Goal: Task Accomplishment & Management: Manage account settings

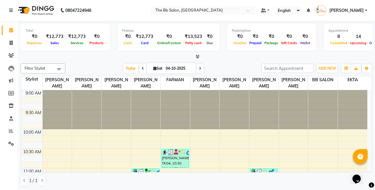
scroll to position [119, 0]
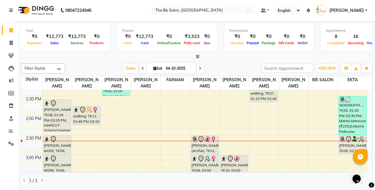
scroll to position [178, 0]
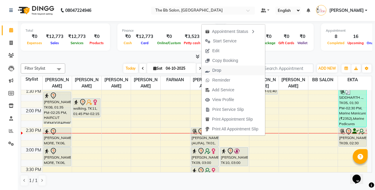
click at [220, 72] on span "Drop" at bounding box center [217, 70] width 9 height 6
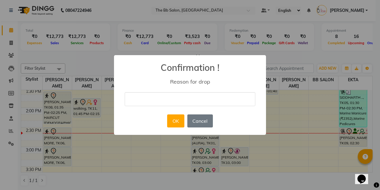
click at [167, 101] on input "text" at bounding box center [190, 99] width 131 height 14
type input "cn"
click at [169, 120] on button "OK" at bounding box center [175, 121] width 17 height 13
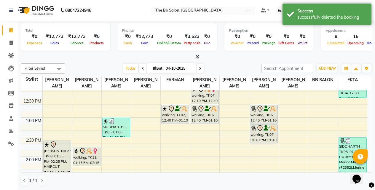
scroll to position [119, 0]
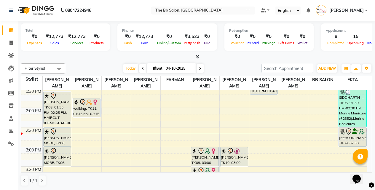
scroll to position [148, 0]
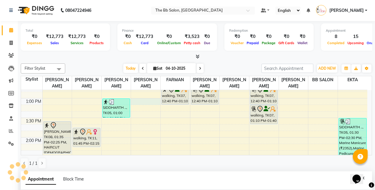
select select "84071"
select select "780"
select select "tentative"
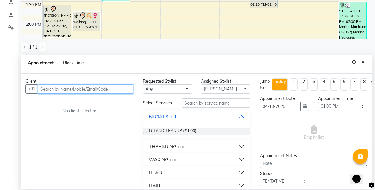
click at [58, 90] on input "text" at bounding box center [86, 89] width 96 height 9
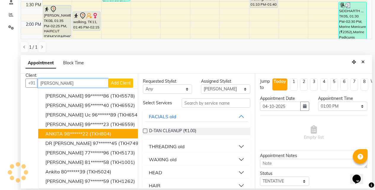
scroll to position [0, 0]
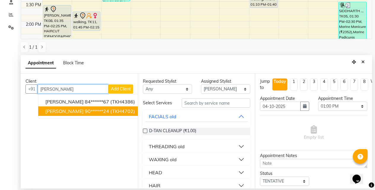
click at [80, 112] on span "ANKITA SRIVASTAV" at bounding box center [64, 111] width 38 height 6
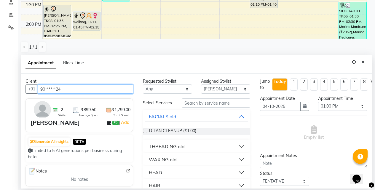
type input "90******24"
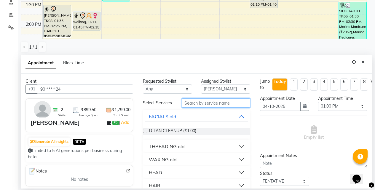
click at [194, 104] on input "text" at bounding box center [216, 103] width 69 height 9
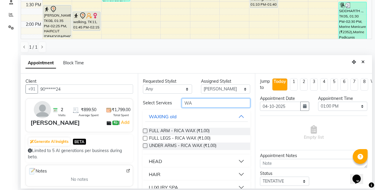
type input "W"
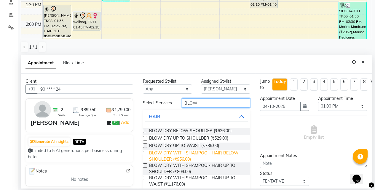
scroll to position [12, 0]
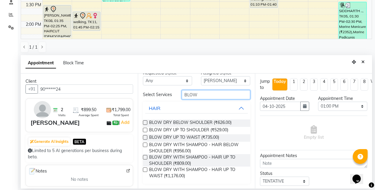
type input "BLOW"
click at [146, 146] on label at bounding box center [145, 145] width 4 height 4
click at [146, 146] on input "checkbox" at bounding box center [145, 146] width 4 height 4
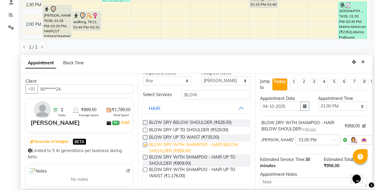
checkbox input "false"
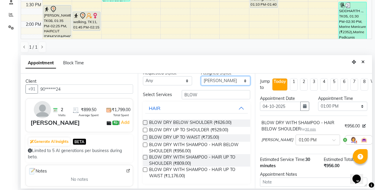
click at [222, 78] on select "Select BB SALON DIPALI EKTA FARMAN GOUSIYA SHAIKH MANGESH TAVARE Nazim Shaikh R…" at bounding box center [225, 80] width 49 height 9
select select "83658"
click at [201, 85] on select "Select BB SALON DIPALI EKTA FARMAN GOUSIYA SHAIKH MANGESH TAVARE Nazim Shaikh R…" at bounding box center [225, 80] width 49 height 9
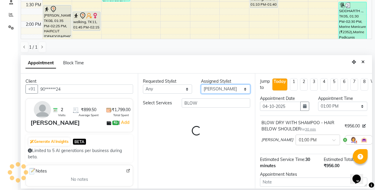
scroll to position [0, 0]
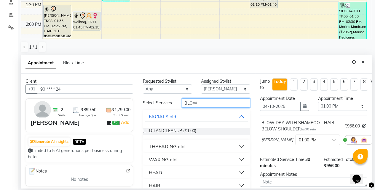
click at [215, 101] on input "BLOW" at bounding box center [216, 103] width 69 height 9
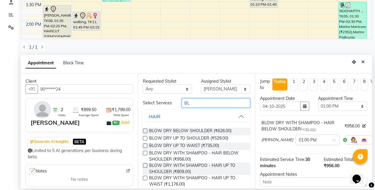
type input "B"
type input "BLOW"
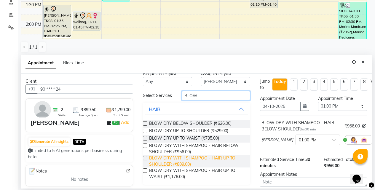
scroll to position [12, 0]
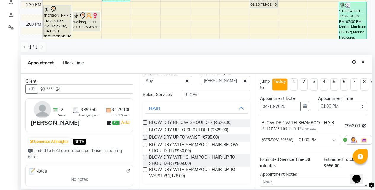
click at [146, 145] on label at bounding box center [145, 145] width 4 height 4
click at [146, 145] on input "checkbox" at bounding box center [145, 146] width 4 height 4
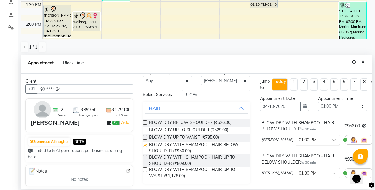
checkbox input "false"
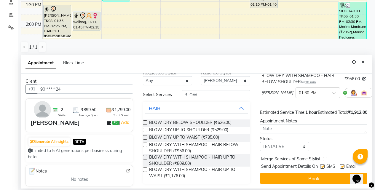
scroll to position [93, 0]
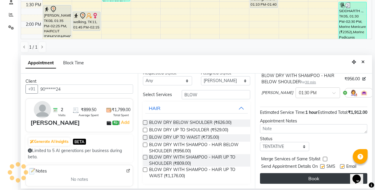
click at [291, 176] on button "Book" at bounding box center [313, 178] width 107 height 11
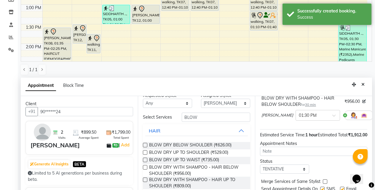
scroll to position [117, 0]
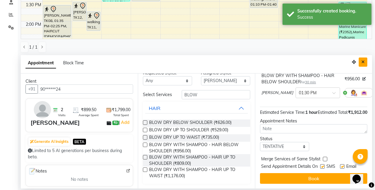
click at [362, 61] on icon "Close" at bounding box center [363, 62] width 3 height 4
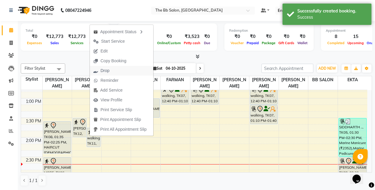
click at [115, 69] on button "Drop" at bounding box center [122, 71] width 64 height 10
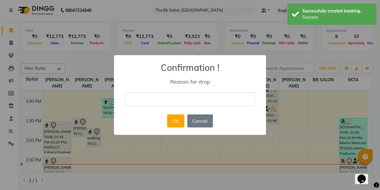
click at [153, 94] on input "text" at bounding box center [190, 99] width 131 height 14
type input "cn"
click at [175, 121] on button "OK" at bounding box center [175, 121] width 17 height 13
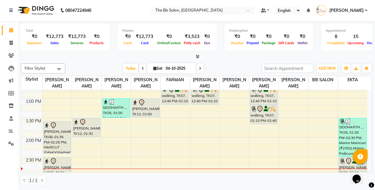
scroll to position [178, 0]
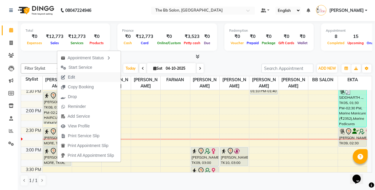
click at [76, 79] on span "Edit" at bounding box center [67, 77] width 21 height 10
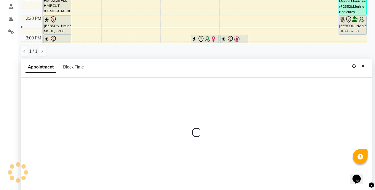
select select "tentative"
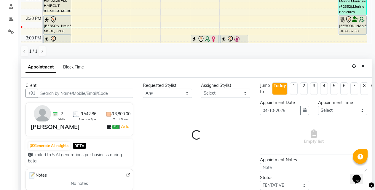
select select "83660"
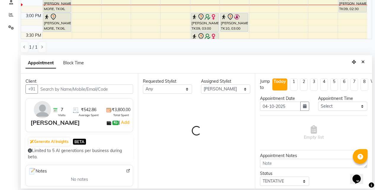
select select "3065"
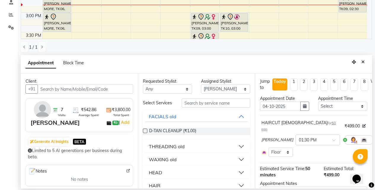
click at [85, 91] on input "text" at bounding box center [86, 89] width 96 height 9
click at [211, 91] on select "Select BB SALON DIPALI EKTA FARMAN GOUSIYA SHAIKH MANGESH TAVARE Nazim Shaikh R…" at bounding box center [225, 89] width 49 height 9
click at [186, 105] on input "text" at bounding box center [216, 103] width 69 height 9
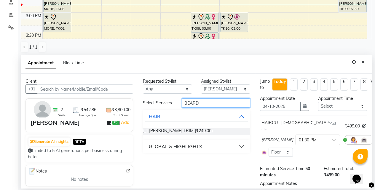
type input "BEARD"
click at [144, 130] on label at bounding box center [145, 131] width 4 height 4
click at [144, 130] on input "checkbox" at bounding box center [145, 132] width 4 height 4
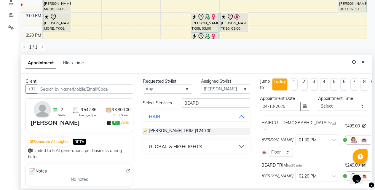
checkbox input "false"
drag, startPoint x: 206, startPoint y: 105, endPoint x: 162, endPoint y: 102, distance: 44.4
click at [162, 102] on div "Select Services BEARD" at bounding box center [197, 103] width 116 height 9
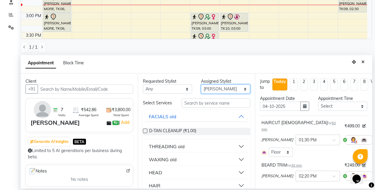
drag, startPoint x: 201, startPoint y: 85, endPoint x: 205, endPoint y: 88, distance: 4.9
click at [201, 85] on select "Select BB SALON DIPALI EKTA FARMAN GOUSIYA SHAIKH MANGESH TAVARE Nazim Shaikh R…" at bounding box center [225, 89] width 49 height 9
click at [207, 89] on select "Select BB SALON DIPALI EKTA FARMAN GOUSIYA SHAIKH MANGESH TAVARE Nazim Shaikh R…" at bounding box center [225, 89] width 49 height 9
click at [208, 89] on select "Select BB SALON DIPALI EKTA FARMAN GOUSIYA SHAIKH MANGESH TAVARE Nazim Shaikh R…" at bounding box center [225, 89] width 49 height 9
select select "83513"
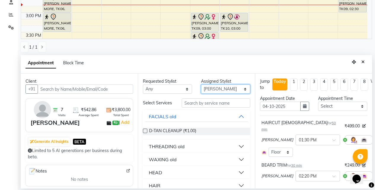
click at [201, 85] on select "Select BB SALON DIPALI EKTA FARMAN GOUSIYA SHAIKH MANGESH TAVARE Nazim Shaikh R…" at bounding box center [225, 89] width 49 height 9
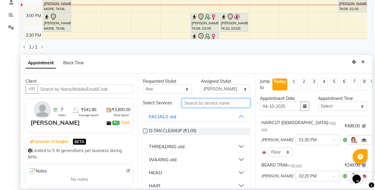
click at [203, 106] on input "text" at bounding box center [216, 103] width 69 height 9
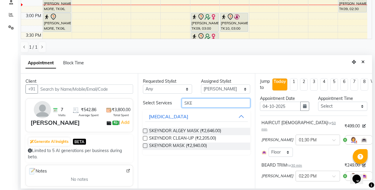
type input "SKE"
click at [145, 140] on label at bounding box center [145, 138] width 4 height 4
click at [145, 140] on input "checkbox" at bounding box center [145, 139] width 4 height 4
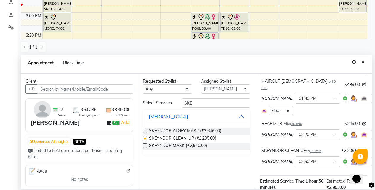
checkbox input "false"
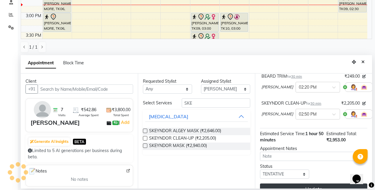
click at [293, 184] on button "Update" at bounding box center [313, 189] width 107 height 11
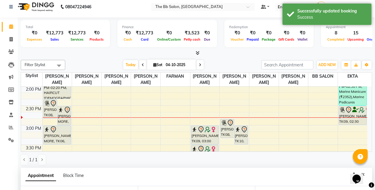
scroll to position [95, 0]
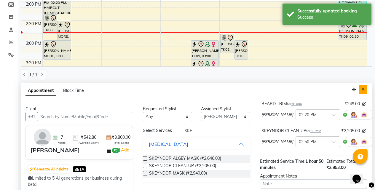
click at [361, 88] on button "Close" at bounding box center [363, 89] width 9 height 9
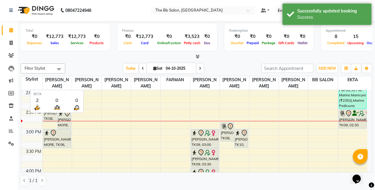
scroll to position [0, 0]
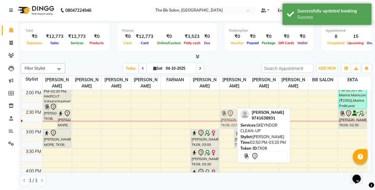
drag, startPoint x: 229, startPoint y: 131, endPoint x: 235, endPoint y: 116, distance: 15.4
click at [235, 116] on div "DHEERAJ, TK08, 02:50 PM-03:20 PM, SKEYNDOR CLEAN-UP MAYA RISHI, TK10, 03:00 PM-…" at bounding box center [234, 168] width 29 height 548
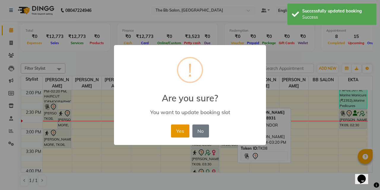
click at [183, 130] on button "Yes" at bounding box center [180, 131] width 18 height 13
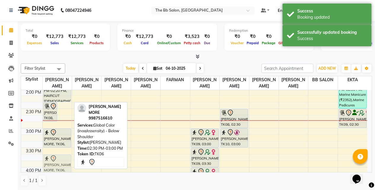
scroll to position [198, 0]
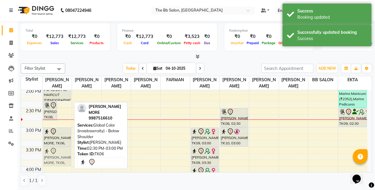
drag, startPoint x: 64, startPoint y: 118, endPoint x: 64, endPoint y: 155, distance: 36.2
click at [64, 155] on div "DHEERAJ, TK08, 02:20 PM-02:50 PM, BEARD TRIM VASUDHA MORE, TK06, 02:30 PM-03:00…" at bounding box center [57, 167] width 29 height 548
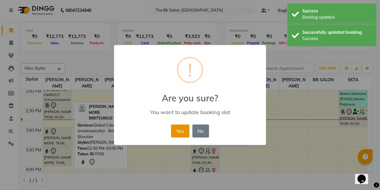
click at [183, 132] on button "Yes" at bounding box center [180, 131] width 18 height 13
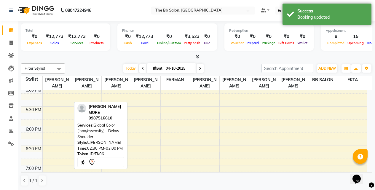
scroll to position [257, 0]
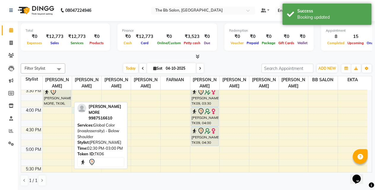
select select "83658"
select select "tentative"
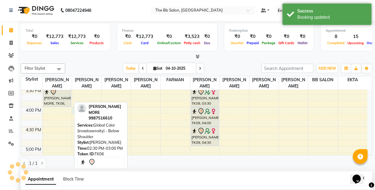
select select "960"
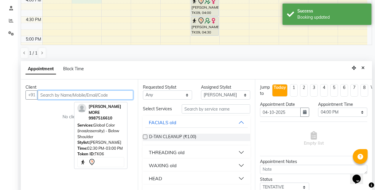
click at [83, 98] on input "text" at bounding box center [86, 95] width 96 height 9
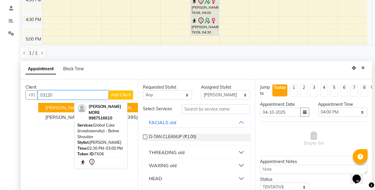
click at [85, 108] on ngb-highlight "98******20" at bounding box center [97, 108] width 24 height 6
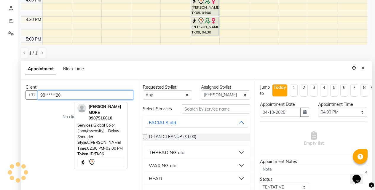
type input "98******20"
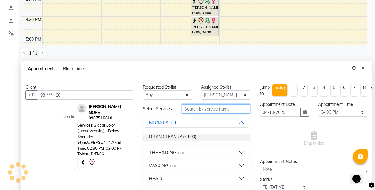
click at [189, 108] on input "text" at bounding box center [216, 108] width 69 height 9
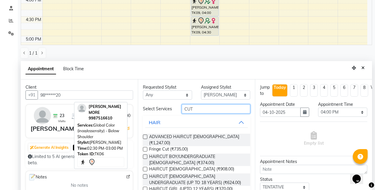
type input "CUT"
click at [145, 167] on label at bounding box center [145, 169] width 4 height 4
click at [145, 168] on input "checkbox" at bounding box center [145, 170] width 4 height 4
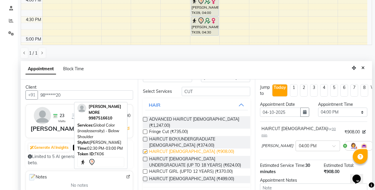
checkbox input "false"
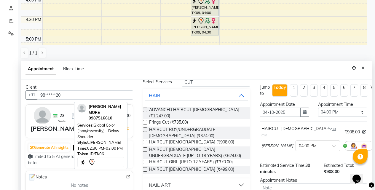
click at [147, 169] on label at bounding box center [145, 169] width 4 height 4
click at [147, 169] on input "checkbox" at bounding box center [145, 170] width 4 height 4
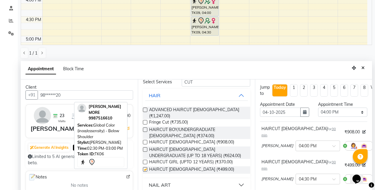
checkbox input "false"
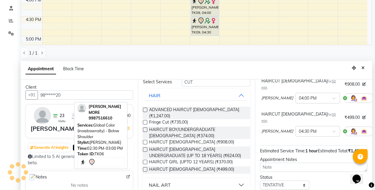
scroll to position [80, 0]
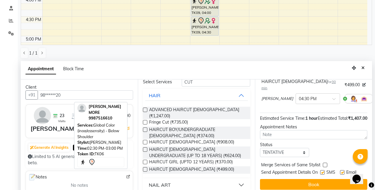
click at [306, 187] on div "Jump to Today 1 2 3 4 5 6 7 8 Weeks Appointment Date 04-10-2025 Appointment Tim…" at bounding box center [313, 137] width 117 height 115
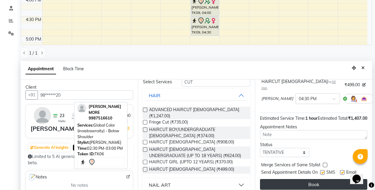
click at [305, 183] on button "Book" at bounding box center [313, 184] width 107 height 11
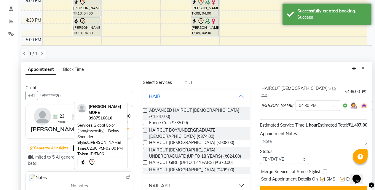
scroll to position [117, 0]
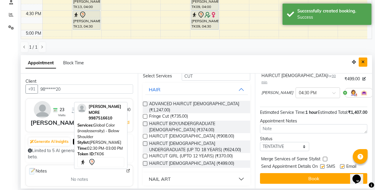
click at [365, 66] on button "Close" at bounding box center [363, 62] width 9 height 9
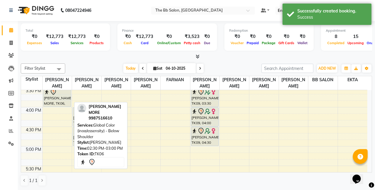
scroll to position [0, 0]
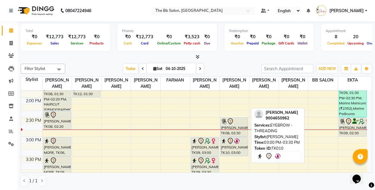
scroll to position [178, 0]
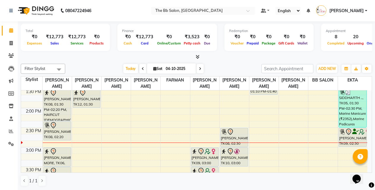
click at [201, 69] on span at bounding box center [200, 68] width 7 height 9
type input "05-10-2025"
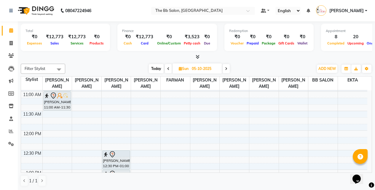
scroll to position [59, 0]
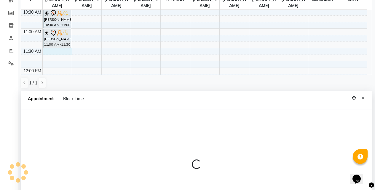
select select "83660"
select select "tentative"
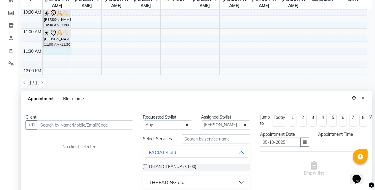
scroll to position [117, 0]
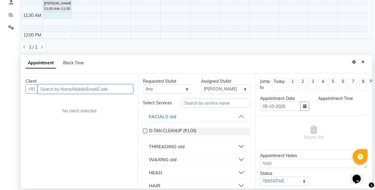
select select "690"
click at [68, 92] on input "text" at bounding box center [86, 89] width 96 height 9
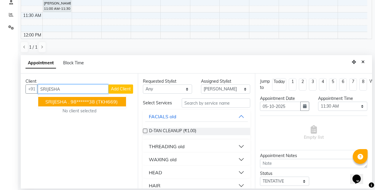
click at [77, 102] on ngb-highlight "98******38" at bounding box center [83, 102] width 24 height 6
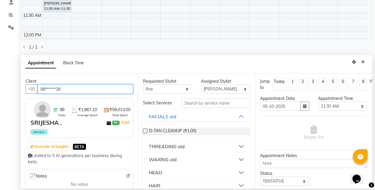
type input "98******38"
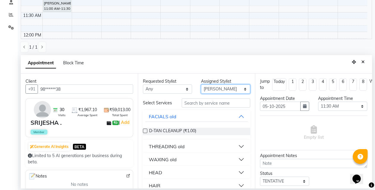
click at [213, 89] on select "Select BB SALON DIPALI EKTA FARMAN GOUSIYA SHAIKH MANGESH TAVARE Nazim Shaikh R…" at bounding box center [225, 89] width 49 height 9
select select "83524"
click at [201, 85] on select "Select BB SALON DIPALI EKTA FARMAN GOUSIYA SHAIKH MANGESH TAVARE Nazim Shaikh R…" at bounding box center [225, 89] width 49 height 9
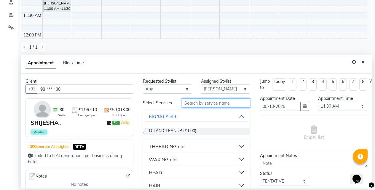
click at [199, 106] on input "text" at bounding box center [216, 103] width 69 height 9
type input "M"
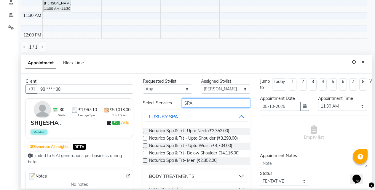
scroll to position [54, 0]
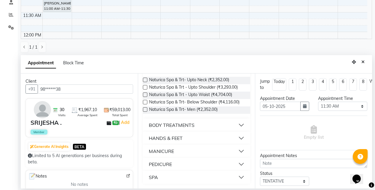
type input "SPA"
click at [160, 166] on div "PEDICURE" at bounding box center [160, 164] width 23 height 7
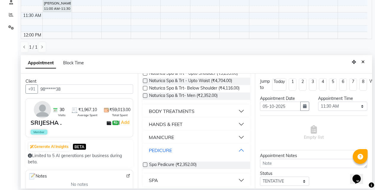
scroll to position [71, 0]
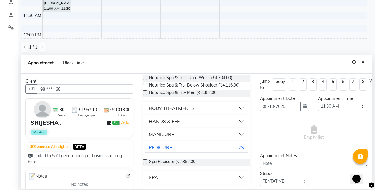
click at [145, 164] on label at bounding box center [145, 162] width 4 height 4
click at [145, 164] on input "checkbox" at bounding box center [145, 163] width 4 height 4
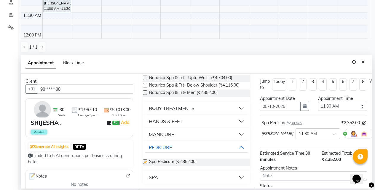
checkbox input "false"
click at [156, 135] on div "MANICURE" at bounding box center [161, 134] width 25 height 7
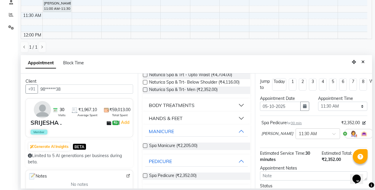
click at [144, 148] on label at bounding box center [145, 146] width 4 height 4
click at [144, 148] on input "checkbox" at bounding box center [145, 147] width 4 height 4
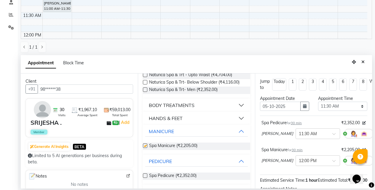
checkbox input "false"
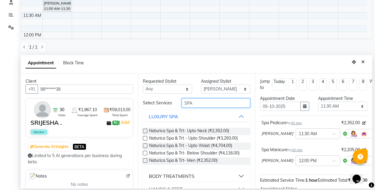
drag, startPoint x: 190, startPoint y: 107, endPoint x: 179, endPoint y: 108, distance: 11.1
click at [180, 108] on div "SPA" at bounding box center [216, 103] width 77 height 9
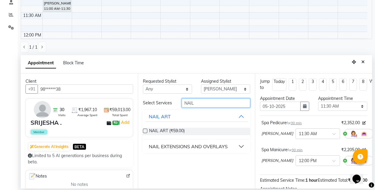
type input "NAIL"
click at [178, 147] on div "NAIL EXTENSIONS AND OVERLAYS" at bounding box center [188, 146] width 79 height 7
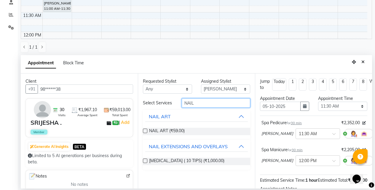
drag, startPoint x: 197, startPoint y: 106, endPoint x: 168, endPoint y: 108, distance: 28.8
click at [168, 108] on div "Select Services NAIL NAIL ART NAIL ART (₹59.00) NAIL EXTENSIONS AND OVERLAYS NA…" at bounding box center [196, 135] width 107 height 72
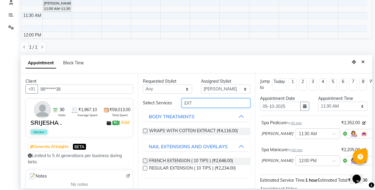
type input "EXT"
click at [144, 167] on label at bounding box center [145, 168] width 4 height 4
click at [144, 167] on input "checkbox" at bounding box center [145, 169] width 4 height 4
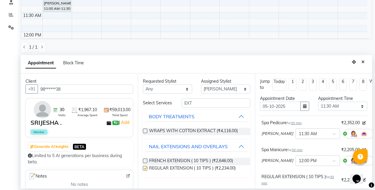
checkbox input "false"
click at [217, 87] on select "Select BB SALON DIPALI EKTA FARMAN GOUSIYA SHAIKH MANGESH TAVARE Nazim Shaikh R…" at bounding box center [225, 89] width 49 height 9
select select "83516"
click at [201, 85] on select "Select BB SALON DIPALI EKTA FARMAN GOUSIYA SHAIKH MANGESH TAVARE Nazim Shaikh R…" at bounding box center [225, 89] width 49 height 9
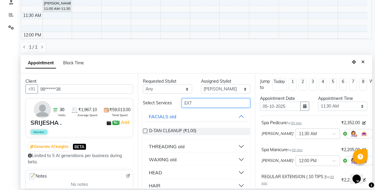
drag, startPoint x: 197, startPoint y: 105, endPoint x: 142, endPoint y: 106, distance: 54.6
click at [142, 106] on div "Select Services EXT" at bounding box center [197, 103] width 116 height 9
type input "EYE"
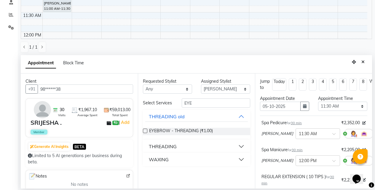
click at [157, 146] on div "THREADING" at bounding box center [163, 146] width 28 height 7
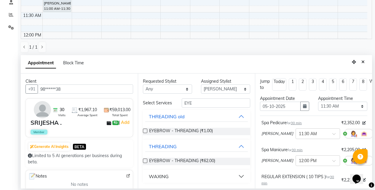
click at [146, 160] on label at bounding box center [145, 161] width 4 height 4
click at [146, 160] on input "checkbox" at bounding box center [145, 162] width 4 height 4
checkbox input "false"
click at [159, 174] on div "WAXING" at bounding box center [159, 176] width 20 height 7
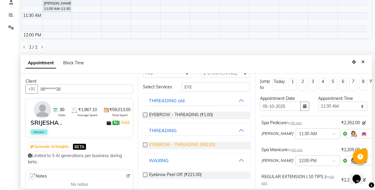
scroll to position [19, 0]
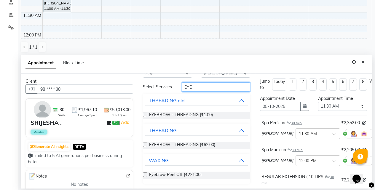
drag, startPoint x: 194, startPoint y: 85, endPoint x: 167, endPoint y: 90, distance: 27.8
click at [167, 90] on div "Select Services EYE" at bounding box center [197, 87] width 116 height 9
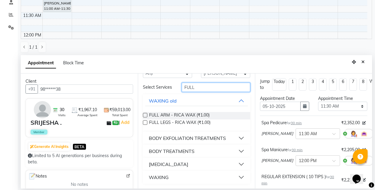
type input "FULL"
click at [162, 165] on div "SKIN LIGHTENING" at bounding box center [168, 164] width 39 height 7
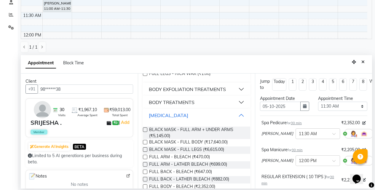
scroll to position [130, 0]
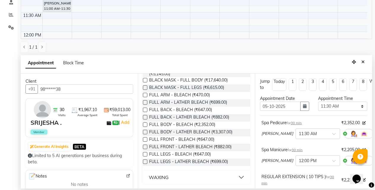
click at [154, 177] on div "WAXING" at bounding box center [159, 177] width 20 height 7
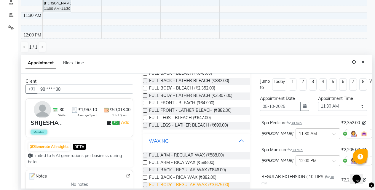
scroll to position [189, 0]
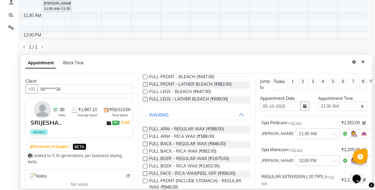
click at [144, 139] on label at bounding box center [145, 136] width 4 height 4
click at [144, 139] on input "checkbox" at bounding box center [145, 137] width 4 height 4
checkbox input "false"
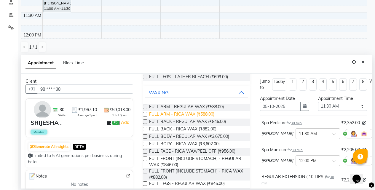
scroll to position [231, 0]
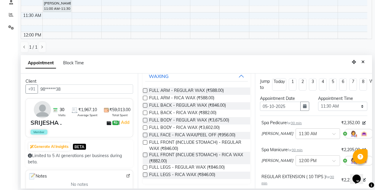
click at [145, 174] on label at bounding box center [145, 175] width 4 height 4
click at [145, 174] on input "checkbox" at bounding box center [145, 176] width 4 height 4
checkbox input "false"
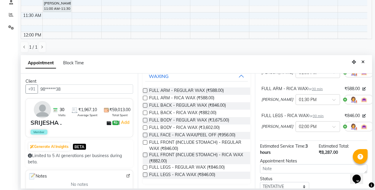
scroll to position [196, 0]
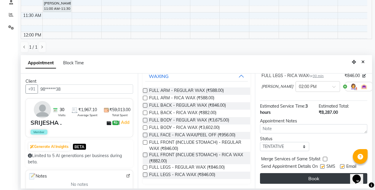
click at [308, 175] on button "Book" at bounding box center [313, 178] width 107 height 11
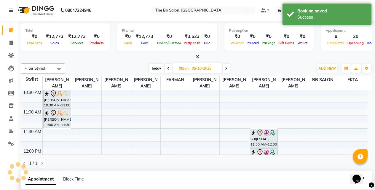
scroll to position [0, 0]
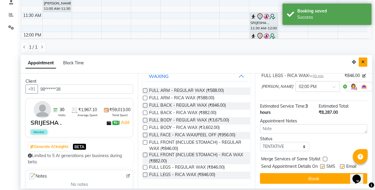
click at [364, 64] on button "Close" at bounding box center [363, 62] width 9 height 9
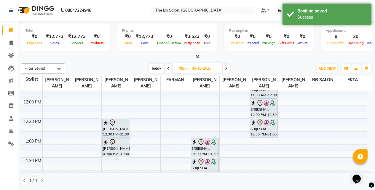
scroll to position [119, 0]
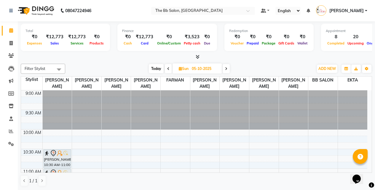
click at [156, 68] on span "Today" at bounding box center [156, 68] width 15 height 9
type input "04-10-2025"
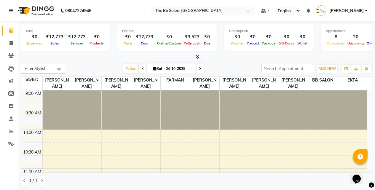
scroll to position [196, 0]
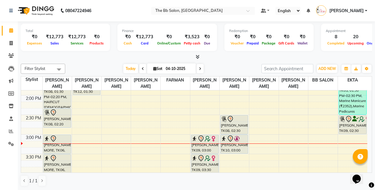
scroll to position [208, 0]
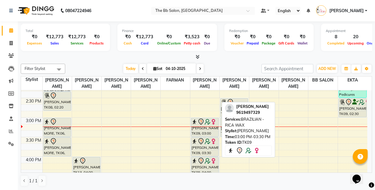
click at [209, 132] on div "[PERSON_NAME], TK09, 03:00 PM-03:30 PM, BRAZILIAN - RICA [GEOGRAPHIC_DATA]" at bounding box center [204, 127] width 27 height 19
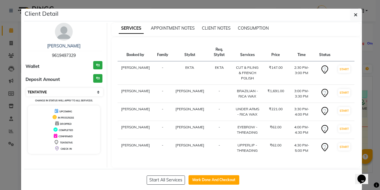
click at [96, 92] on select "Select IN SERVICE CONFIRMED TENTATIVE CHECK IN MARK DONE DROPPED UPCOMING" at bounding box center [64, 92] width 77 height 8
select select "8"
click at [26, 88] on select "Select IN SERVICE CONFIRMED TENTATIVE CHECK IN MARK DONE DROPPED UPCOMING" at bounding box center [64, 92] width 77 height 8
click at [354, 14] on icon "button" at bounding box center [356, 14] width 4 height 5
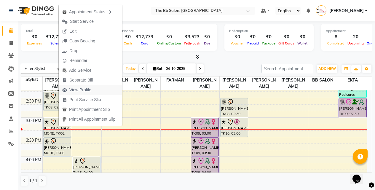
click at [96, 88] on button "View Profile" at bounding box center [91, 90] width 64 height 10
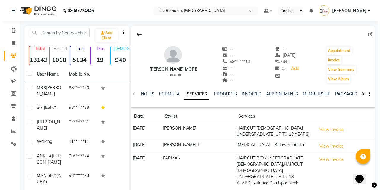
scroll to position [88, 0]
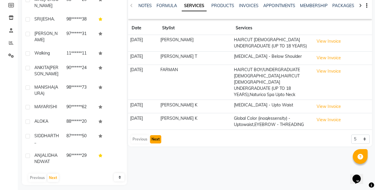
click at [158, 140] on button "Next" at bounding box center [155, 139] width 11 height 8
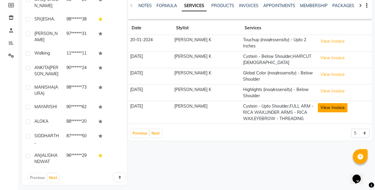
click at [326, 106] on button "View Invoice" at bounding box center [333, 107] width 30 height 9
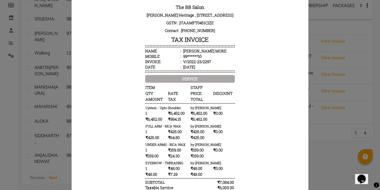
scroll to position [0, 0]
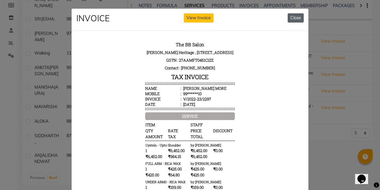
click at [292, 19] on button "Close" at bounding box center [296, 17] width 16 height 9
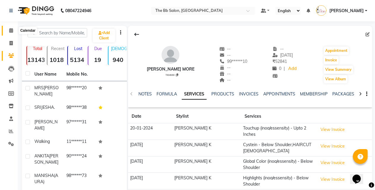
click at [11, 30] on icon at bounding box center [11, 30] width 4 height 4
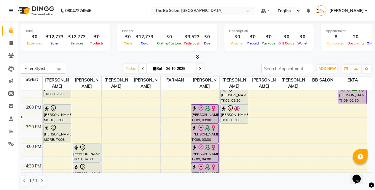
scroll to position [208, 0]
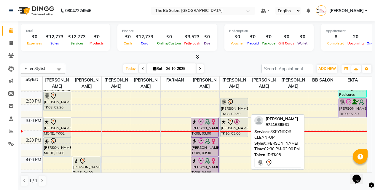
click at [231, 108] on div "DHEERAJ, TK08, 02:30 PM-03:00 PM, SKEYNDOR CLEAN-UP" at bounding box center [234, 108] width 27 height 19
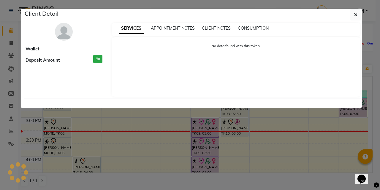
select select "7"
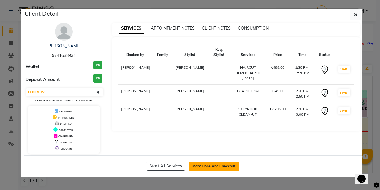
click at [220, 165] on button "Mark Done And Checkout" at bounding box center [213, 166] width 51 height 9
select select "service"
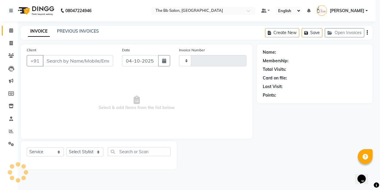
type input "4048"
select select "6231"
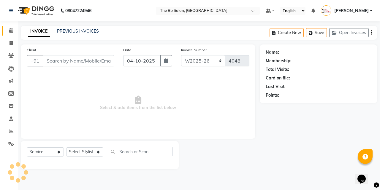
type input "97******31"
select select "83513"
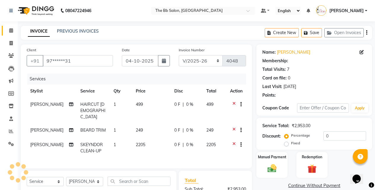
select select "1: Object"
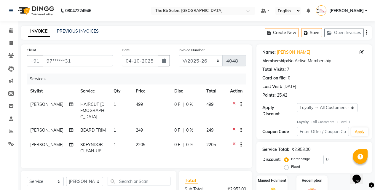
click at [99, 142] on span "SKEYNDOR CLEAN-UP" at bounding box center [91, 148] width 23 height 12
select select "83513"
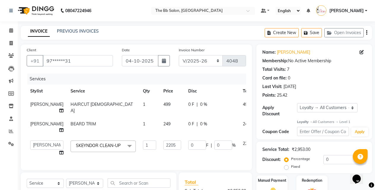
click at [124, 152] on span at bounding box center [130, 146] width 12 height 11
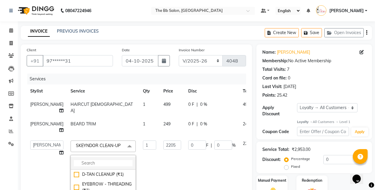
click at [87, 170] on li at bounding box center [103, 163] width 65 height 12
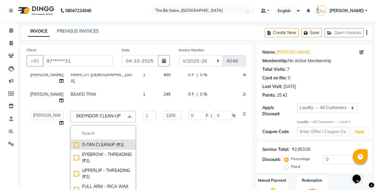
click at [74, 148] on div "D-TAN CLEANUP (₹1)" at bounding box center [103, 145] width 59 height 6
checkbox input "true"
checkbox input "false"
type input "1"
click at [200, 160] on td "0 F | 0 %" at bounding box center [212, 154] width 55 height 95
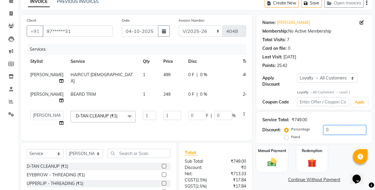
click at [324, 126] on input "0" at bounding box center [345, 130] width 43 height 9
type input "20"
type input "0.2"
type input "20"
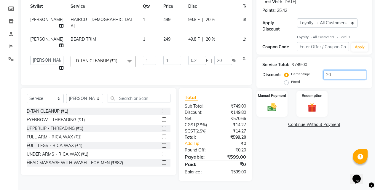
scroll to position [59, 0]
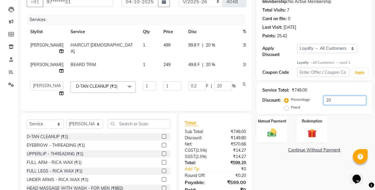
type input "20"
click at [215, 91] on input "20" at bounding box center [224, 85] width 18 height 9
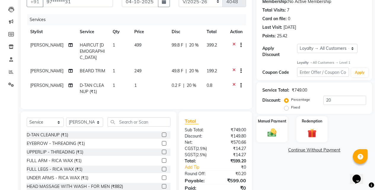
click at [274, 161] on div "Name: Dheeraj Membership: No Active Membership Total Visits: 7 Card on file: 0 …" at bounding box center [317, 95] width 120 height 220
click at [275, 161] on div "Name: Dheeraj Membership: No Active Membership Total Visits: 7 Card on file: 0 …" at bounding box center [317, 95] width 120 height 220
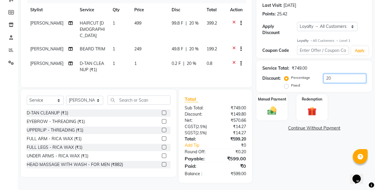
drag, startPoint x: 335, startPoint y: 72, endPoint x: 310, endPoint y: 72, distance: 24.0
click at [311, 74] on div "Percentage Fixed 20" at bounding box center [326, 82] width 81 height 16
type input "20"
click at [236, 61] on div at bounding box center [239, 64] width 6 height 7
click at [233, 61] on icon at bounding box center [234, 64] width 3 height 7
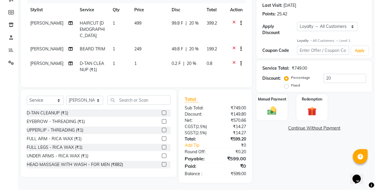
scroll to position [62, 0]
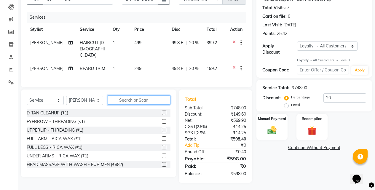
click at [121, 99] on input "text" at bounding box center [139, 100] width 63 height 9
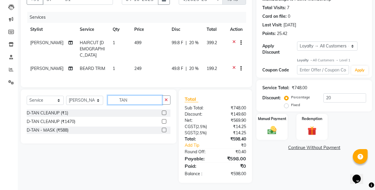
type input "TAN"
click at [163, 119] on label at bounding box center [164, 121] width 4 height 4
click at [163, 120] on input "checkbox" at bounding box center [164, 122] width 4 height 4
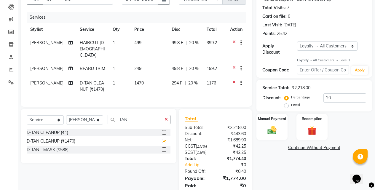
checkbox input "false"
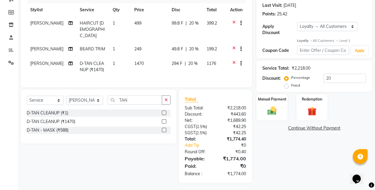
click at [285, 158] on div "Name: Dheeraj Membership: No Active Membership Total Visits: 7 Card on file: 0 …" at bounding box center [317, 73] width 120 height 220
click at [270, 106] on img at bounding box center [272, 111] width 15 height 11
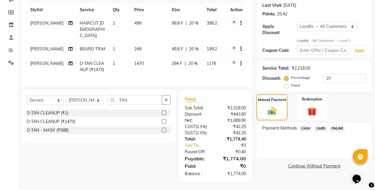
click at [340, 126] on span "ONLINE" at bounding box center [337, 128] width 15 height 7
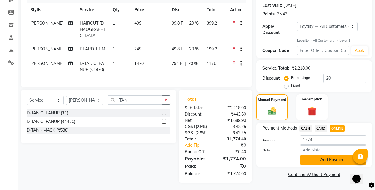
click at [324, 156] on button "Add Payment" at bounding box center [333, 160] width 66 height 9
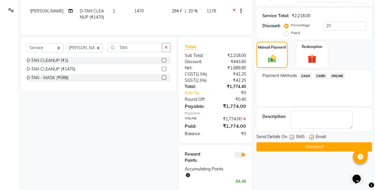
scroll to position [142, 0]
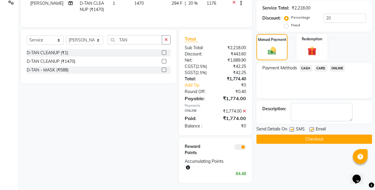
click at [302, 135] on button "Checkout" at bounding box center [315, 139] width 116 height 9
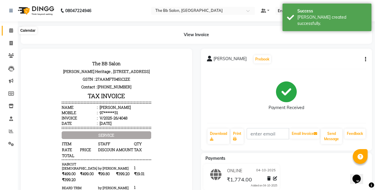
click at [12, 30] on icon at bounding box center [11, 30] width 4 height 4
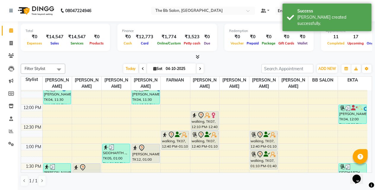
scroll to position [119, 0]
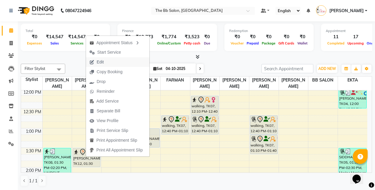
click at [105, 62] on span "Edit" at bounding box center [96, 62] width 21 height 10
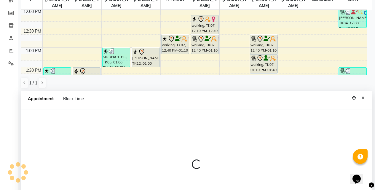
scroll to position [117, 0]
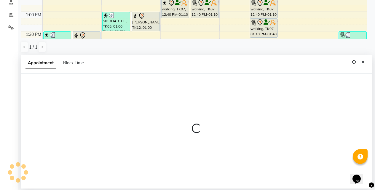
select select "tentative"
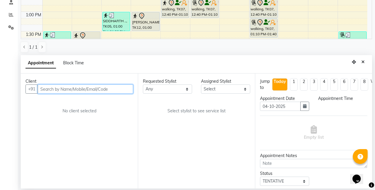
select select "780"
select select "83658"
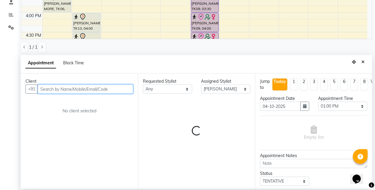
select select "3065"
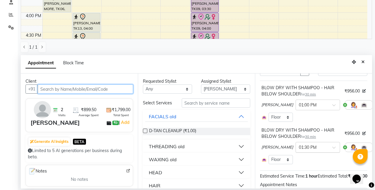
scroll to position [35, 0]
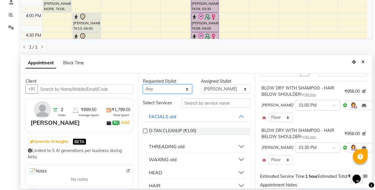
click at [185, 89] on select "Any BB SALON DIPALI EKTA FARMAN GOUSIYA SHAIKH MANGESH TAVARE Nazim Shaikh Rupe…" at bounding box center [167, 89] width 49 height 9
select select "88675"
click at [143, 85] on select "Any BB SALON DIPALI EKTA FARMAN GOUSIYA SHAIKH MANGESH TAVARE Nazim Shaikh Rupe…" at bounding box center [167, 89] width 49 height 9
select select "88675"
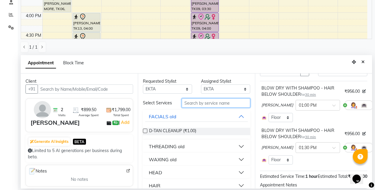
click at [213, 107] on input "text" at bounding box center [216, 103] width 69 height 9
type input "COF"
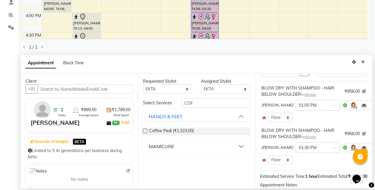
click at [143, 131] on div "Requested Stylist Any BB SALON DIPALI EKTA FARMAN GOUSIYA SHAIKH MANGESH TAVARE…" at bounding box center [196, 131] width 117 height 115
click at [145, 131] on label at bounding box center [145, 131] width 4 height 4
click at [145, 131] on input "checkbox" at bounding box center [145, 132] width 4 height 4
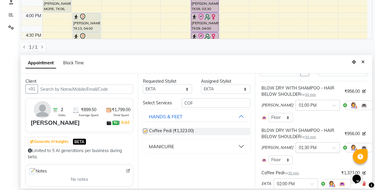
checkbox input "false"
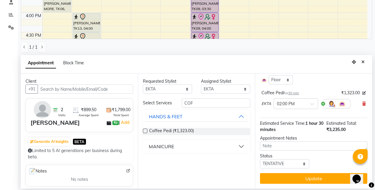
click at [305, 173] on button "Update" at bounding box center [313, 178] width 107 height 11
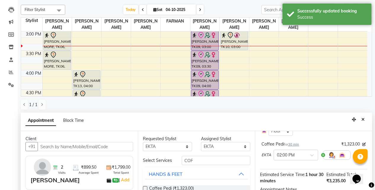
scroll to position [59, 0]
click at [363, 119] on icon "Close" at bounding box center [363, 119] width 3 height 4
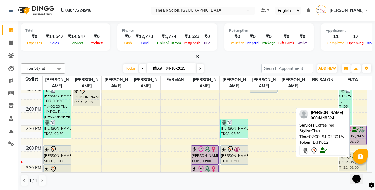
scroll to position [180, 0]
drag, startPoint x: 359, startPoint y: 120, endPoint x: 344, endPoint y: 156, distance: 38.7
click at [344, 156] on div "Filter Stylist Select All Sanjay Pawar Nazim Shaikh Rupesh Chavan MANGESH TAVAR…" at bounding box center [197, 125] width 352 height 128
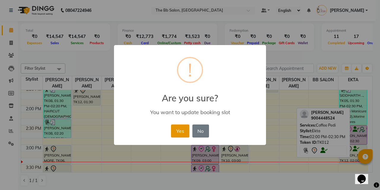
click at [181, 129] on button "Yes" at bounding box center [180, 131] width 18 height 13
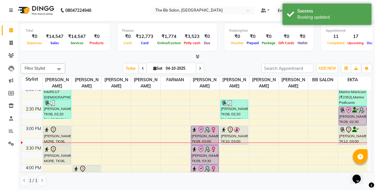
scroll to position [210, 0]
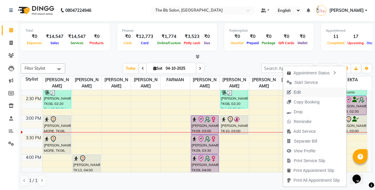
click at [296, 92] on span "Edit" at bounding box center [297, 92] width 7 height 6
select select "tentative"
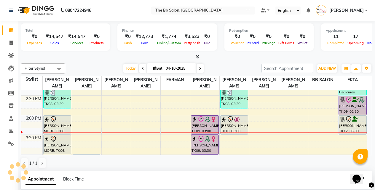
type input "04-10-2025"
select select "780"
select select "88675"
select select "3065"
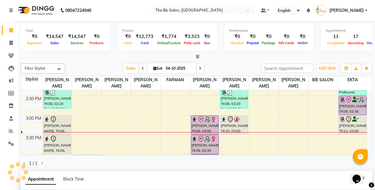
select select "3065"
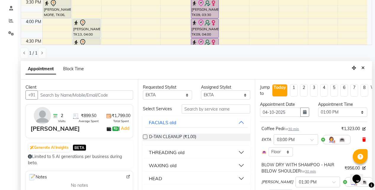
click at [363, 139] on icon at bounding box center [365, 140] width 4 height 4
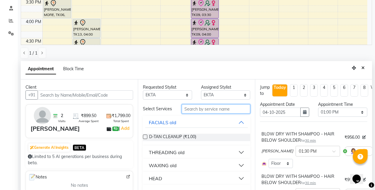
click at [203, 111] on input "text" at bounding box center [216, 108] width 69 height 9
type input "SPE"
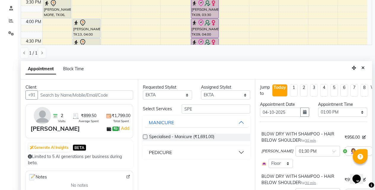
click at [242, 152] on button "PEDICURE" at bounding box center [196, 152] width 103 height 11
click at [147, 167] on label at bounding box center [145, 167] width 4 height 4
click at [147, 167] on input "checkbox" at bounding box center [145, 168] width 4 height 4
checkbox input "false"
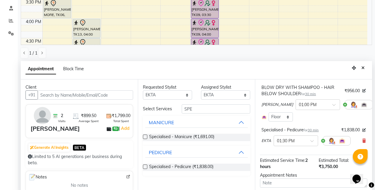
scroll to position [126, 0]
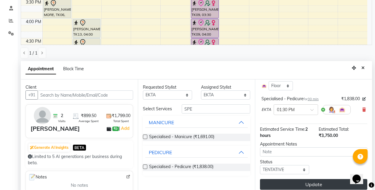
click at [302, 180] on button "Update" at bounding box center [313, 184] width 107 height 11
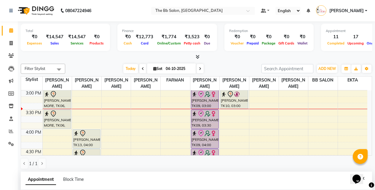
scroll to position [117, 0]
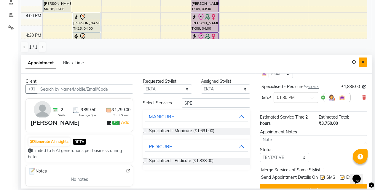
click at [365, 62] on button "Close" at bounding box center [363, 62] width 9 height 9
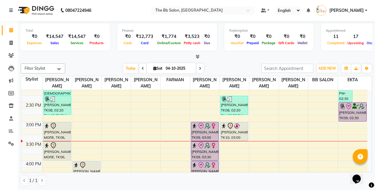
scroll to position [235, 0]
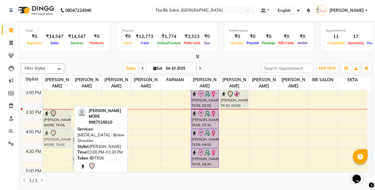
drag, startPoint x: 52, startPoint y: 96, endPoint x: 50, endPoint y: 136, distance: 40.7
click at [50, 136] on div "KAUSHIK DAS, TK04, 11:30 AM-12:00 PM, Naturica Spa Below Sholder (₹3293) DHEERA…" at bounding box center [57, 129] width 29 height 548
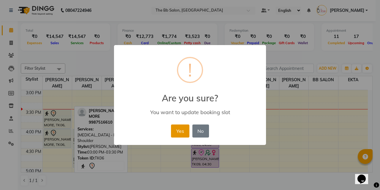
click at [179, 130] on button "Yes" at bounding box center [180, 131] width 18 height 13
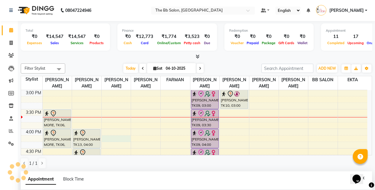
select select "83659"
select select "tentative"
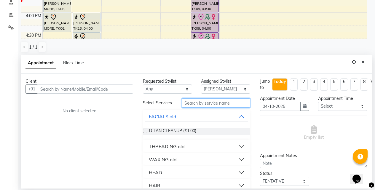
click at [194, 107] on input "text" at bounding box center [216, 103] width 69 height 9
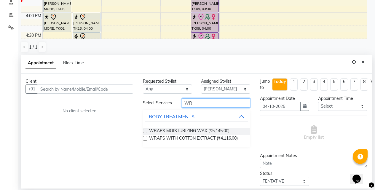
type input "W"
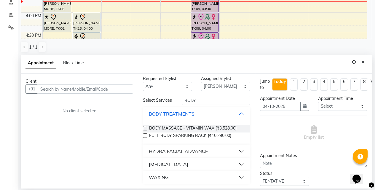
click at [175, 153] on div "HYDRA FACIAL ADVANCE" at bounding box center [178, 151] width 59 height 7
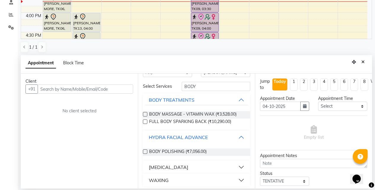
scroll to position [22, 0]
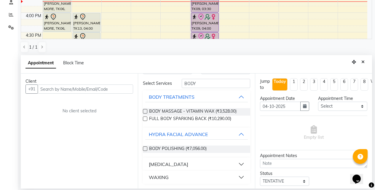
click at [168, 162] on div "SKIN LIGHTENING" at bounding box center [168, 164] width 39 height 7
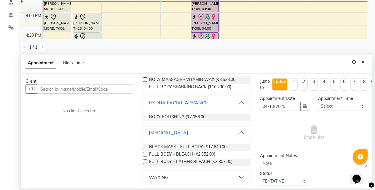
scroll to position [52, 0]
click at [159, 180] on div "WAXING" at bounding box center [159, 177] width 20 height 7
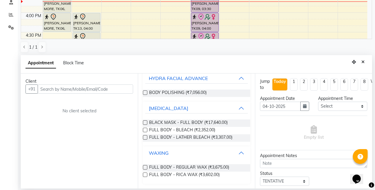
scroll to position [0, 0]
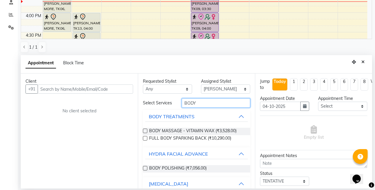
click at [220, 105] on input "BODY" at bounding box center [216, 103] width 69 height 9
type input "B"
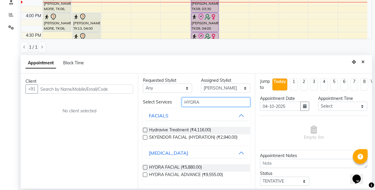
scroll to position [4, 0]
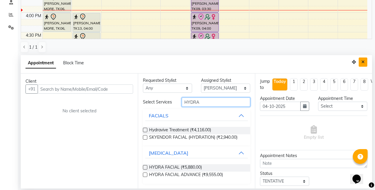
type input "HYDRA"
click at [364, 64] on icon "Close" at bounding box center [363, 62] width 3 height 4
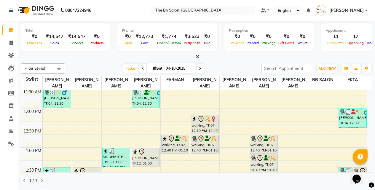
scroll to position [87, 0]
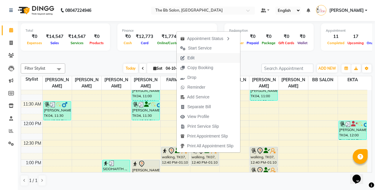
click at [190, 57] on span "Edit" at bounding box center [191, 58] width 7 height 6
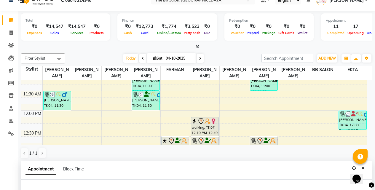
select select "tentative"
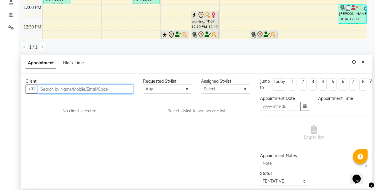
type input "04-10-2025"
select select "83524"
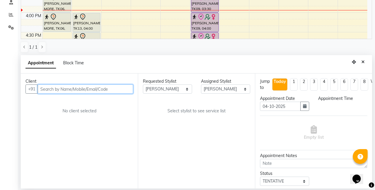
select select "730"
select select "3065"
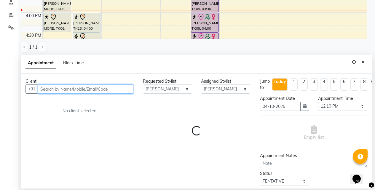
select select "3065"
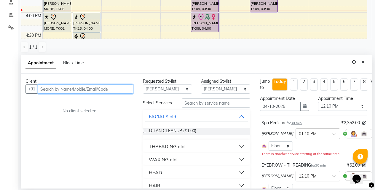
click at [93, 91] on input "text" at bounding box center [86, 89] width 96 height 9
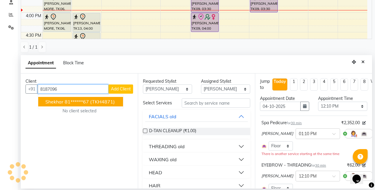
click at [97, 103] on span "(TKH4871)" at bounding box center [102, 102] width 25 height 6
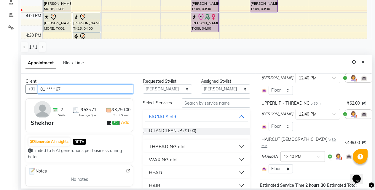
scroll to position [148, 0]
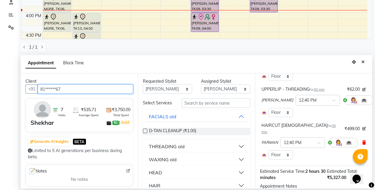
type input "81******67"
click at [363, 141] on icon at bounding box center [365, 143] width 4 height 4
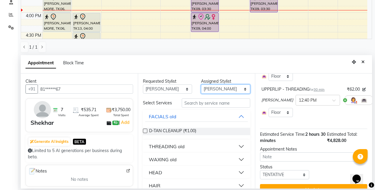
click at [221, 92] on select "Select BB SALON DIPALI EKTA FARMAN GOUSIYA SHAIKH MANGESH TAVARE Nazim Shaikh R…" at bounding box center [225, 89] width 49 height 9
select select "83521"
click at [201, 85] on select "Select BB SALON DIPALI EKTA FARMAN GOUSIYA SHAIKH MANGESH TAVARE Nazim Shaikh R…" at bounding box center [225, 89] width 49 height 9
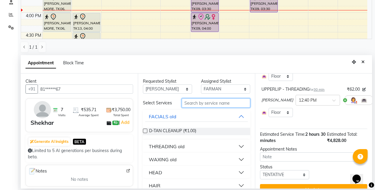
click at [199, 104] on input "text" at bounding box center [216, 103] width 69 height 9
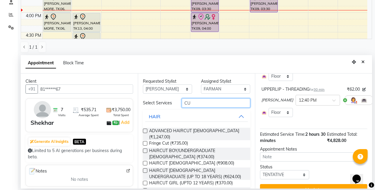
type input "C"
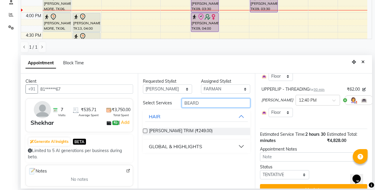
type input "BEARD"
click at [145, 133] on label at bounding box center [145, 131] width 4 height 4
click at [145, 133] on input "checkbox" at bounding box center [145, 132] width 4 height 4
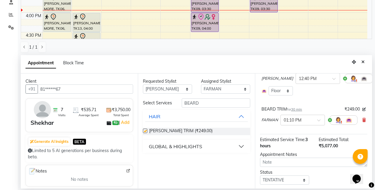
checkbox input "false"
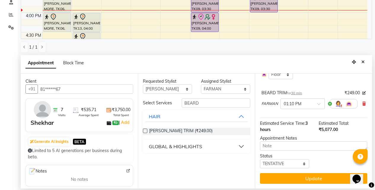
scroll to position [193, 0]
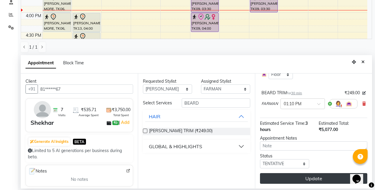
click at [297, 173] on button "Update" at bounding box center [313, 178] width 107 height 11
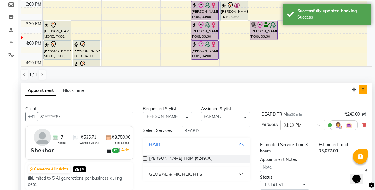
click at [363, 90] on icon "Close" at bounding box center [363, 90] width 3 height 4
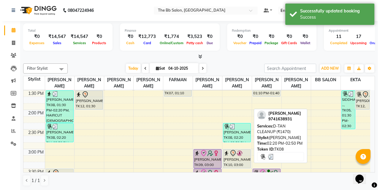
scroll to position [117, 0]
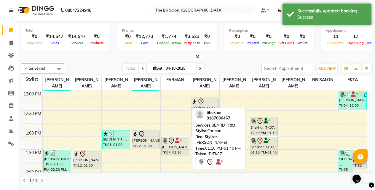
click at [173, 149] on div "[PERSON_NAME], TK07, 01:10 PM-01:40 PM, [PERSON_NAME] TRIM" at bounding box center [175, 146] width 27 height 19
click at [169, 146] on div "[PERSON_NAME], TK07, 01:10 PM-01:40 PM, [PERSON_NAME] TRIM" at bounding box center [175, 146] width 27 height 19
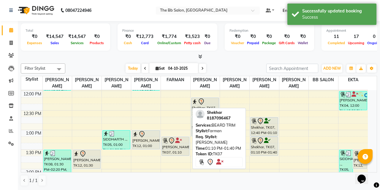
select select "7"
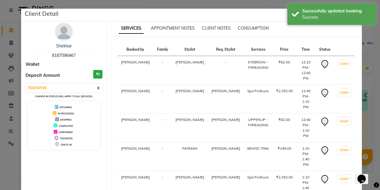
select select "service"
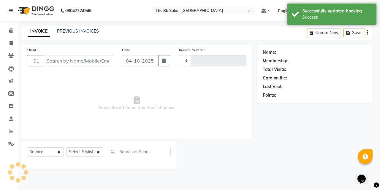
type input "4049"
select select "6231"
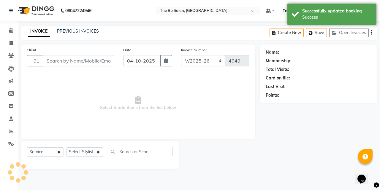
type input "81******67"
select select "83521"
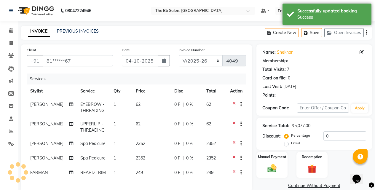
select select "1: Object"
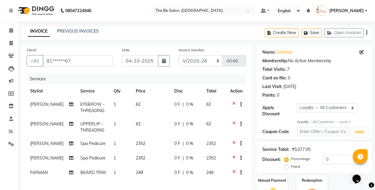
scroll to position [59, 0]
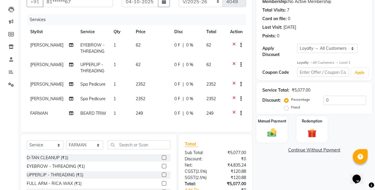
click at [114, 115] on td "1" at bounding box center [121, 114] width 22 height 15
select select "83521"
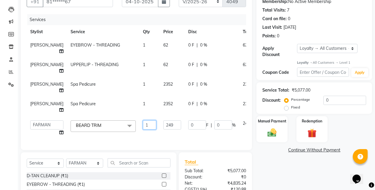
drag, startPoint x: 135, startPoint y: 140, endPoint x: 124, endPoint y: 143, distance: 11.3
click at [140, 140] on td "1" at bounding box center [150, 128] width 20 height 23
type input "2"
drag, startPoint x: 155, startPoint y: 151, endPoint x: 159, endPoint y: 150, distance: 4.5
click at [157, 150] on div "Client +91 81******67 Date 04-10-2025 Invoice Number ACD/2025-26 V/2025 V/2025-…" at bounding box center [136, 112] width 240 height 255
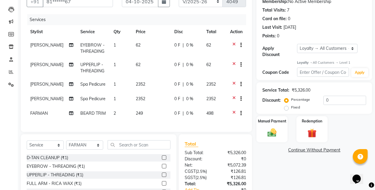
click at [188, 85] on span "0 %" at bounding box center [189, 84] width 7 height 6
select select "83524"
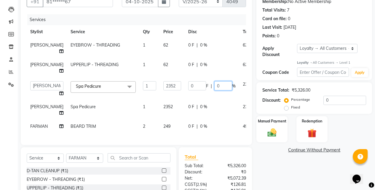
click at [215, 91] on input "0" at bounding box center [224, 85] width 18 height 9
type input "30"
click at [188, 115] on tbody "SHILPA YADAV EYEBROW - THREADING 1 62 0 F | 0 % 62 SHILPA YADAV UPPERLIP - THRE…" at bounding box center [152, 87] width 250 height 96
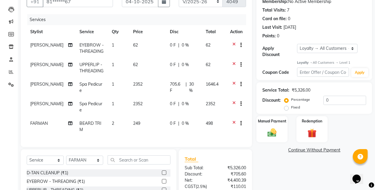
click at [182, 101] on span "0 %" at bounding box center [185, 104] width 7 height 6
select select "83524"
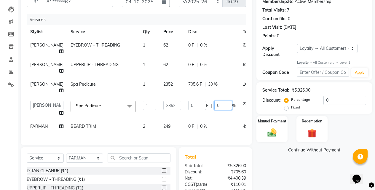
click at [215, 110] on input "0" at bounding box center [224, 105] width 18 height 9
type input "30"
click at [186, 140] on div "Client +91 81******67 Date 04-10-2025 Invoice Number ACD/2025-26 V/2025 V/2025-…" at bounding box center [136, 113] width 240 height 256
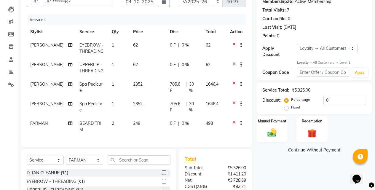
click at [179, 121] on div "0 F | 0 %" at bounding box center [184, 124] width 29 height 6
select select "83521"
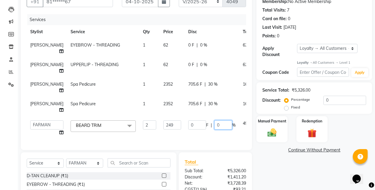
click at [215, 130] on input "0" at bounding box center [224, 125] width 18 height 9
type input "20"
click at [200, 44] on span "0 %" at bounding box center [203, 45] width 7 height 6
select select "83516"
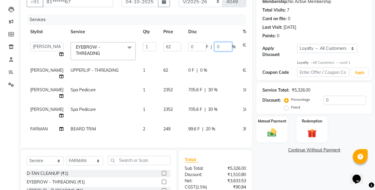
click at [215, 47] on input "0" at bounding box center [224, 46] width 18 height 9
type input "20"
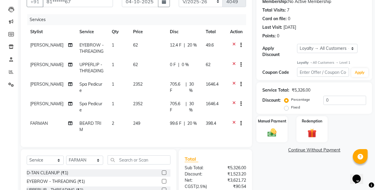
click at [187, 70] on td "0 F | 0 %" at bounding box center [185, 68] width 36 height 20
select select "83516"
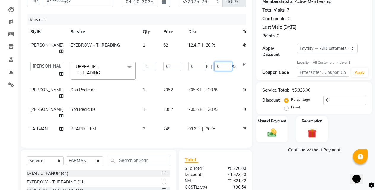
click at [215, 71] on input "0" at bounding box center [224, 66] width 18 height 9
type input "20"
click at [277, 152] on div "Name: Shekhar Membership: No Active Membership Total Visits: 7 Card on file: 0 …" at bounding box center [317, 114] width 120 height 259
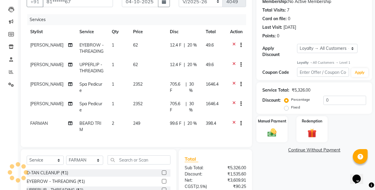
scroll to position [110, 0]
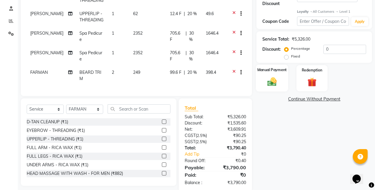
click at [281, 75] on div "Manual Payment" at bounding box center [272, 78] width 32 height 27
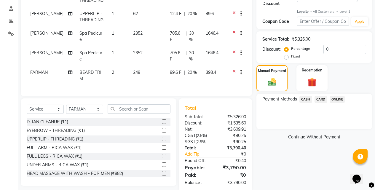
click at [337, 96] on span "ONLINE" at bounding box center [337, 99] width 15 height 7
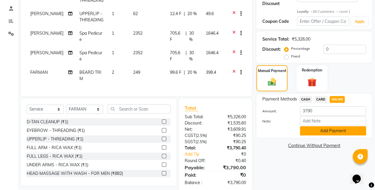
click at [325, 126] on button "Add Payment" at bounding box center [333, 130] width 66 height 9
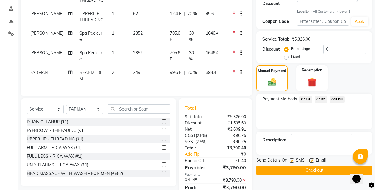
scroll to position [171, 0]
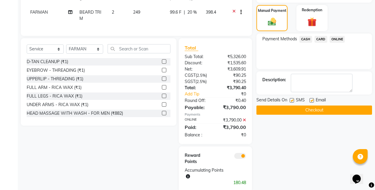
click at [315, 109] on button "Checkout" at bounding box center [315, 110] width 116 height 9
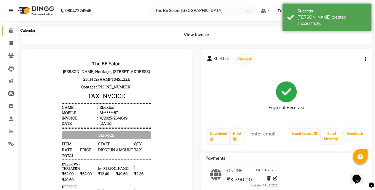
click at [13, 32] on span at bounding box center [11, 30] width 10 height 7
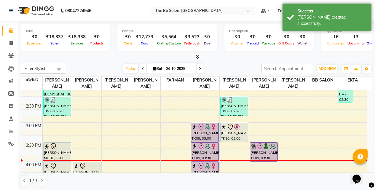
scroll to position [208, 0]
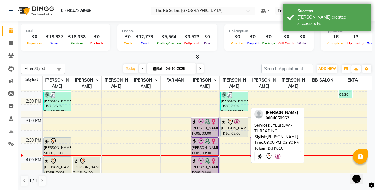
click at [240, 128] on div "[PERSON_NAME], TK10, 03:00 PM-03:30 PM, EYEBROW - THREADING" at bounding box center [234, 127] width 27 height 19
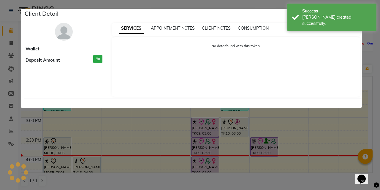
select select "7"
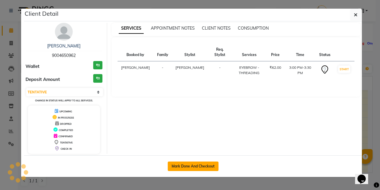
click at [205, 167] on button "Mark Done And Checkout" at bounding box center [193, 166] width 51 height 9
select select "service"
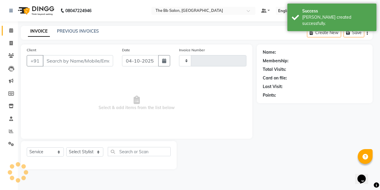
type input "4050"
select select "6231"
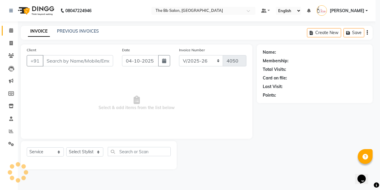
select select "3"
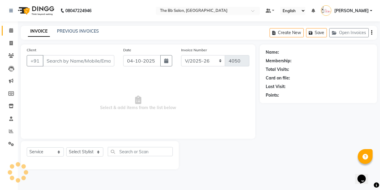
type input "90******62"
select select "83513"
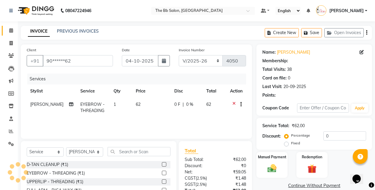
select select "1: Object"
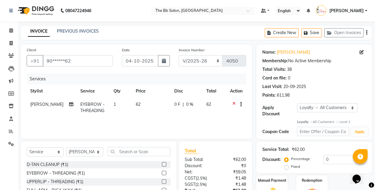
click at [116, 106] on td "1" at bounding box center [121, 108] width 22 height 20
select select "83513"
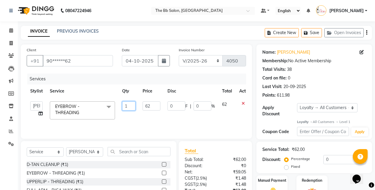
click at [124, 108] on input "1" at bounding box center [128, 106] width 13 height 9
drag, startPoint x: 132, startPoint y: 108, endPoint x: 123, endPoint y: 108, distance: 8.6
click at [123, 108] on input "1" at bounding box center [128, 106] width 13 height 9
type input "2"
click at [169, 125] on div "Services Stylist Service Qty Price Disc Total Action BB SALON DIPALI EKTA FARMA…" at bounding box center [137, 103] width 220 height 59
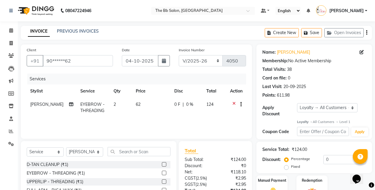
click at [184, 104] on div "0 F | 0 %" at bounding box center [187, 105] width 25 height 6
select select "83513"
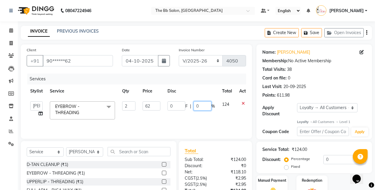
click at [195, 106] on input "0" at bounding box center [203, 106] width 18 height 9
type input "20"
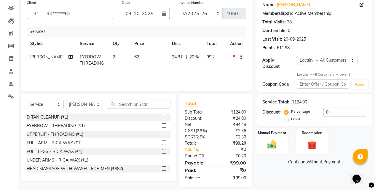
click at [285, 177] on div "Name: Maya Rishi Membership: No Active Membership Total Visits: 38 Card on file…" at bounding box center [317, 92] width 120 height 190
click at [270, 140] on img at bounding box center [272, 145] width 15 height 11
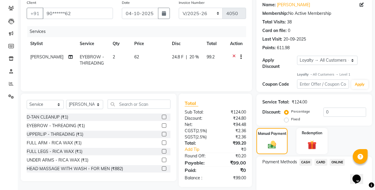
drag, startPoint x: 335, startPoint y: 157, endPoint x: 332, endPoint y: 162, distance: 6.1
click at [335, 159] on span "ONLINE" at bounding box center [337, 162] width 15 height 7
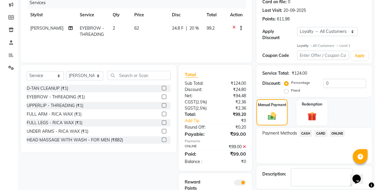
scroll to position [107, 0]
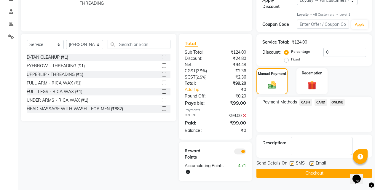
click at [322, 163] on div "Send Details On SMS Email Checkout" at bounding box center [315, 169] width 116 height 18
click at [321, 169] on button "Checkout" at bounding box center [315, 173] width 116 height 9
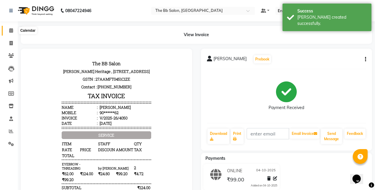
click at [12, 26] on link "Calendar" at bounding box center [9, 31] width 14 height 10
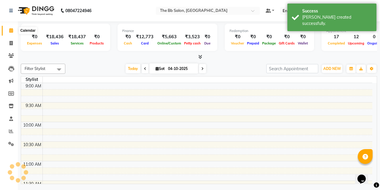
drag, startPoint x: 13, startPoint y: 28, endPoint x: 17, endPoint y: 28, distance: 3.9
click at [14, 28] on span at bounding box center [11, 30] width 10 height 7
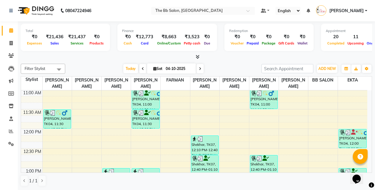
scroll to position [89, 0]
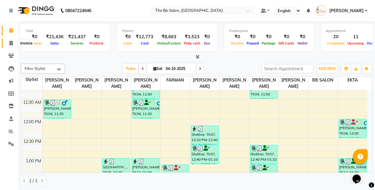
click at [6, 41] on span at bounding box center [11, 43] width 10 height 7
select select "6231"
select select "service"
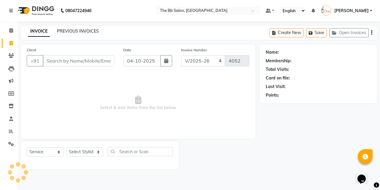
click at [86, 33] on link "PREVIOUS INVOICES" at bounding box center [78, 30] width 42 height 5
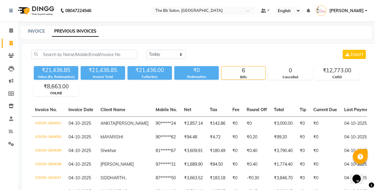
click at [40, 34] on div "INVOICE" at bounding box center [36, 31] width 17 height 6
click at [37, 30] on link "INVOICE" at bounding box center [36, 30] width 17 height 5
select select "6231"
select select "service"
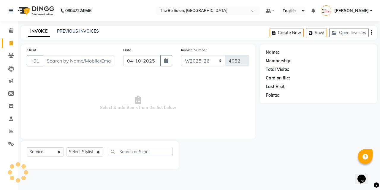
click at [58, 62] on input "Client" at bounding box center [79, 60] width 72 height 11
type input "B"
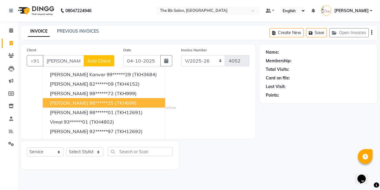
click at [93, 105] on ngb-highlight "98******25" at bounding box center [101, 103] width 24 height 6
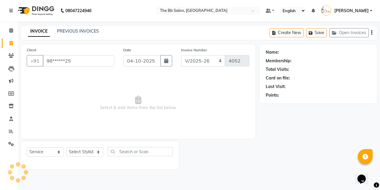
type input "98******25"
select select "1: Object"
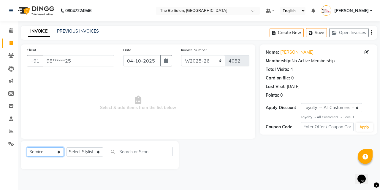
click at [45, 154] on select "Select Service Product Membership Package Voucher Prepaid Gift Card" at bounding box center [45, 152] width 37 height 9
select select "product"
click at [27, 148] on select "Select Service Product Membership Package Voucher Prepaid Gift Card" at bounding box center [45, 152] width 37 height 9
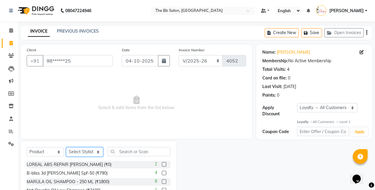
click at [85, 152] on select "Select Stylist BB SALON [PERSON_NAME] [PERSON_NAME] GOPAL [PERSON_NAME] [PERSON…" at bounding box center [84, 152] width 37 height 9
select select "83509"
click at [66, 148] on select "Select Stylist BB SALON [PERSON_NAME] [PERSON_NAME] GOPAL [PERSON_NAME] [PERSON…" at bounding box center [84, 152] width 37 height 9
click at [127, 156] on input "text" at bounding box center [139, 151] width 63 height 9
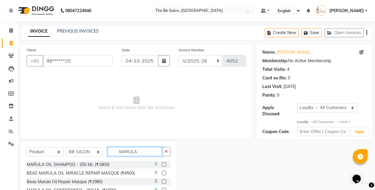
scroll to position [23, 0]
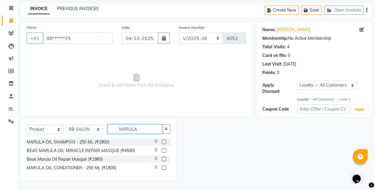
type input "MARULA"
click at [164, 141] on label at bounding box center [164, 142] width 4 height 4
click at [164, 141] on input "checkbox" at bounding box center [164, 142] width 4 height 4
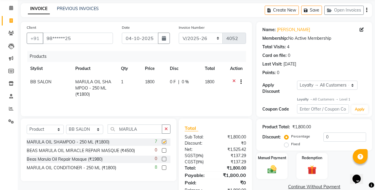
checkbox input "false"
click at [165, 169] on label at bounding box center [164, 168] width 4 height 4
click at [165, 169] on input "checkbox" at bounding box center [164, 168] width 4 height 4
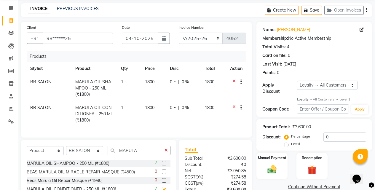
checkbox input "false"
click at [123, 82] on span "1" at bounding box center [122, 81] width 2 height 5
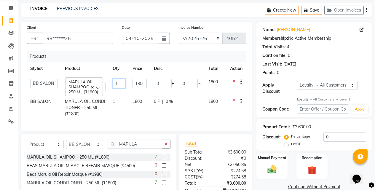
drag, startPoint x: 127, startPoint y: 85, endPoint x: 120, endPoint y: 85, distance: 7.7
click at [120, 85] on td "1" at bounding box center [119, 85] width 20 height 20
drag, startPoint x: 120, startPoint y: 85, endPoint x: 112, endPoint y: 85, distance: 7.5
click at [115, 85] on input "1" at bounding box center [119, 83] width 13 height 9
type input "2"
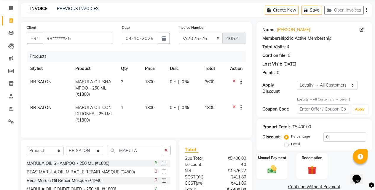
click at [115, 101] on tbody "BB SALON MARULA OIL SHAMPOO - 250 ML (₹1800) 2 1800 0 F | 0 % 3600 BB SALON MAR…" at bounding box center [137, 101] width 220 height 52
click at [126, 108] on td "1" at bounding box center [130, 114] width 24 height 26
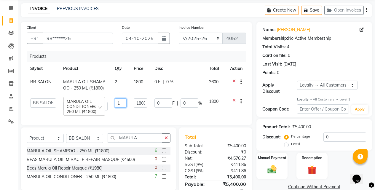
drag, startPoint x: 123, startPoint y: 106, endPoint x: 108, endPoint y: 103, distance: 15.1
click at [111, 106] on tr "BB SALON [PERSON_NAME] [PERSON_NAME] GOPAL [PERSON_NAME] [PERSON_NAME] [PERSON_…" at bounding box center [137, 105] width 220 height 20
type input "2"
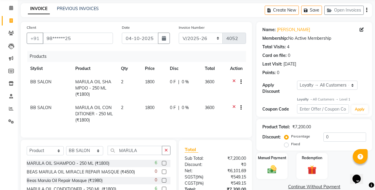
click at [129, 95] on tbody "BB SALON MARULA OIL SHAMPOO - 250 ML (₹1800) 2 1800 0 F | 0 % 3600 BB SALON MAR…" at bounding box center [137, 101] width 220 height 52
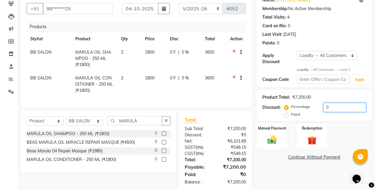
click at [324, 104] on input "0" at bounding box center [345, 107] width 43 height 9
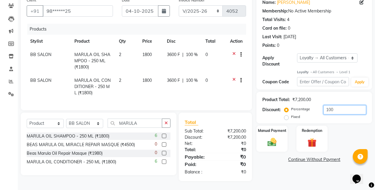
scroll to position [54, 0]
type input "100"
click at [280, 126] on div "Manual Payment" at bounding box center [272, 139] width 32 height 27
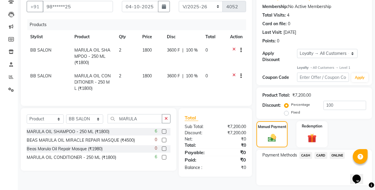
click at [337, 153] on span "ONLINE" at bounding box center [337, 155] width 15 height 7
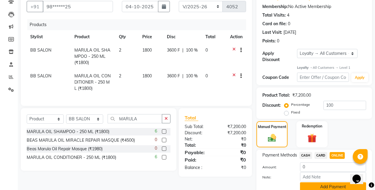
click at [316, 183] on button "Add Payment" at bounding box center [333, 187] width 66 height 9
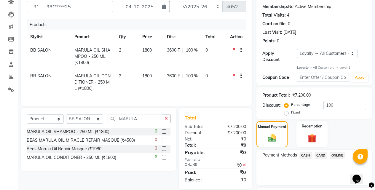
scroll to position [108, 0]
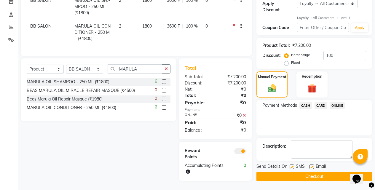
click at [312, 172] on button "Checkout" at bounding box center [315, 176] width 116 height 9
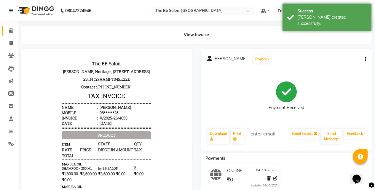
click at [11, 28] on span at bounding box center [11, 30] width 10 height 7
